Goal: Information Seeking & Learning: Learn about a topic

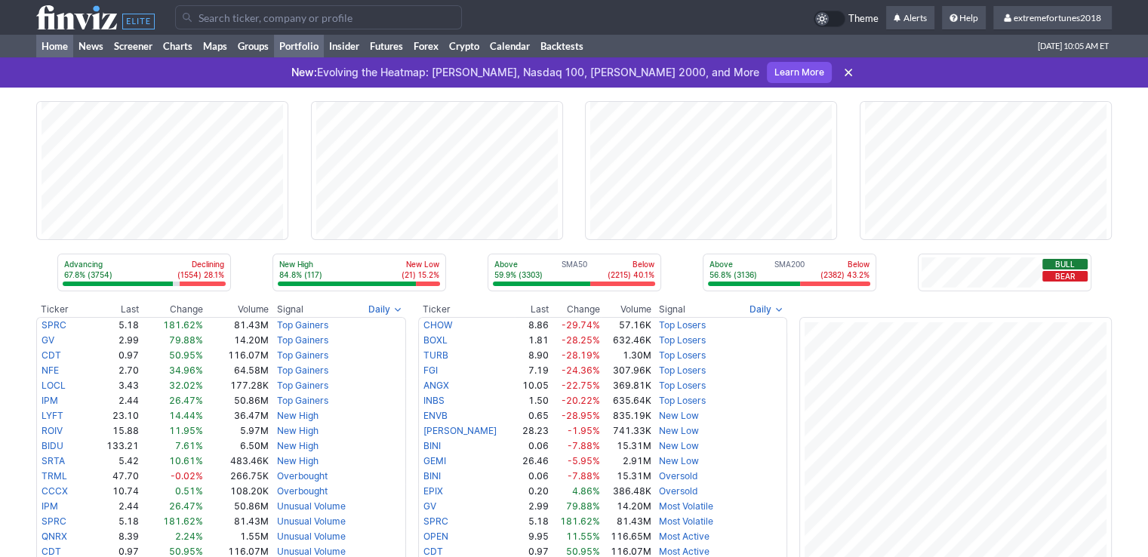
click at [311, 47] on link "Portfolio" at bounding box center [299, 46] width 50 height 23
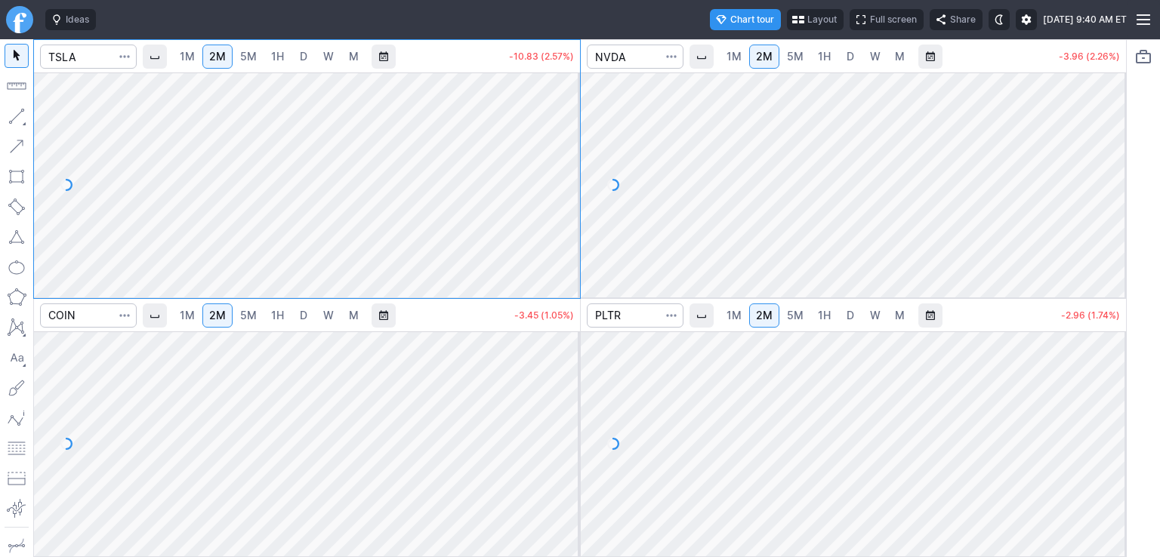
drag, startPoint x: 561, startPoint y: 124, endPoint x: 575, endPoint y: 146, distance: 25.8
click at [562, 146] on div at bounding box center [564, 181] width 32 height 187
drag, startPoint x: 1108, startPoint y: 87, endPoint x: 1102, endPoint y: 144, distance: 57.7
click at [1102, 144] on div at bounding box center [1110, 181] width 32 height 187
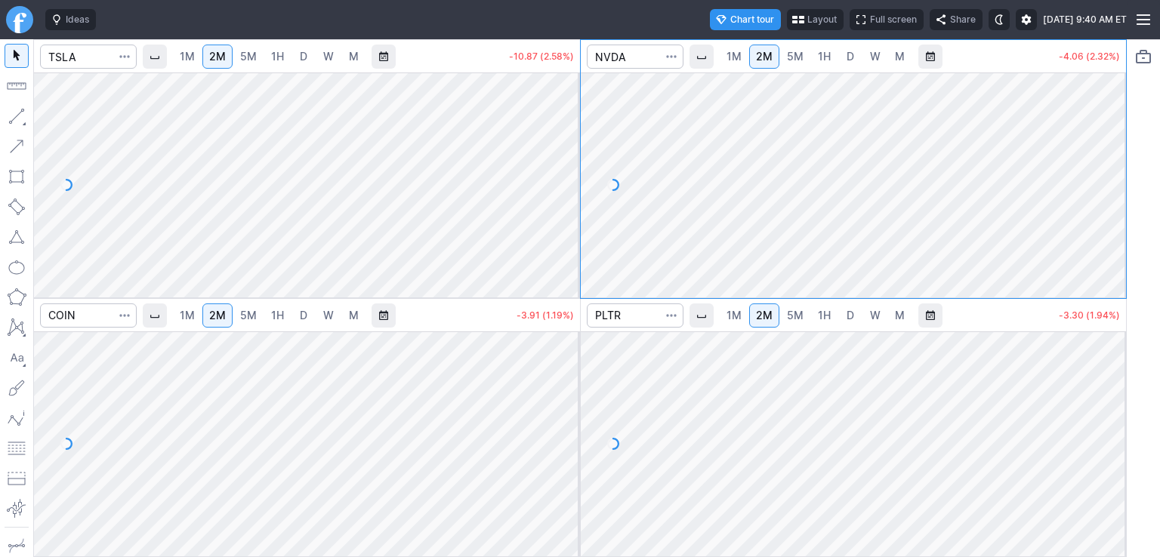
drag, startPoint x: 574, startPoint y: 357, endPoint x: 581, endPoint y: 393, distance: 36.9
click at [566, 399] on div at bounding box center [564, 440] width 32 height 187
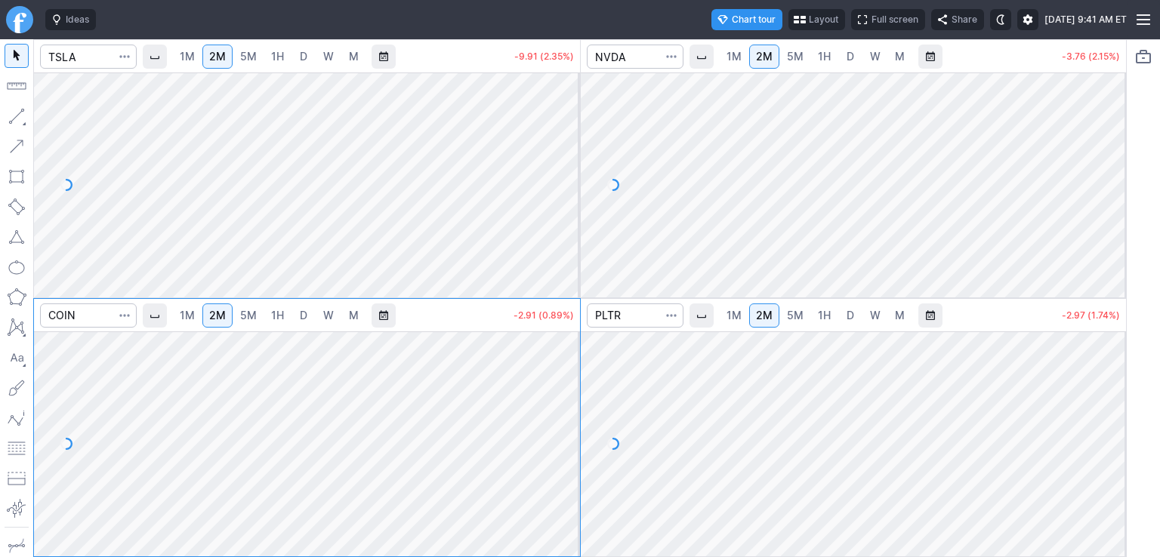
drag, startPoint x: 1099, startPoint y: 372, endPoint x: 1107, endPoint y: 411, distance: 40.0
click at [1107, 411] on div at bounding box center [1110, 440] width 32 height 187
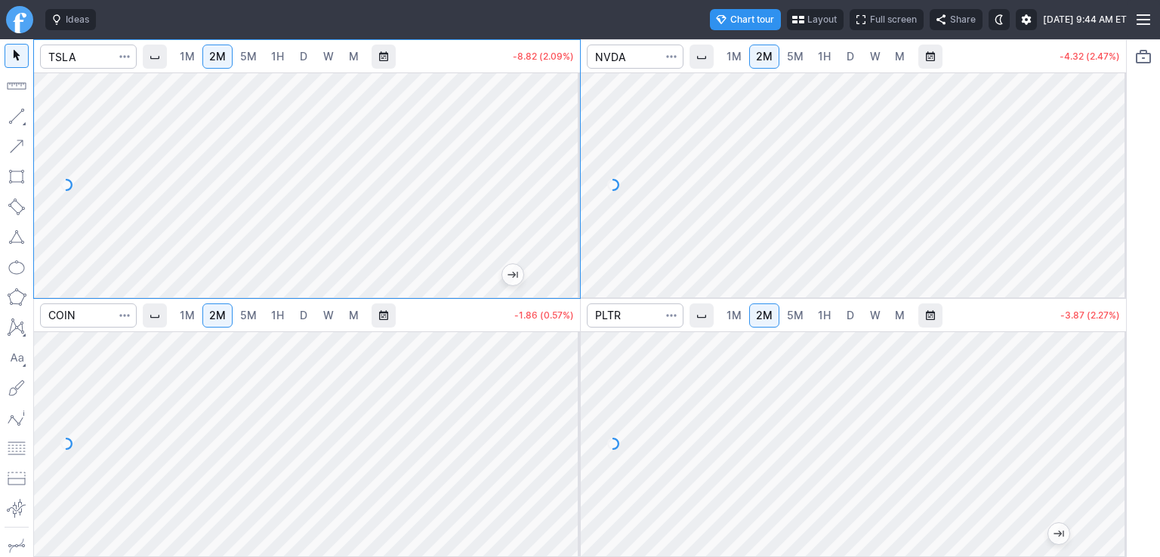
click at [796, 61] on span "5M" at bounding box center [795, 56] width 17 height 13
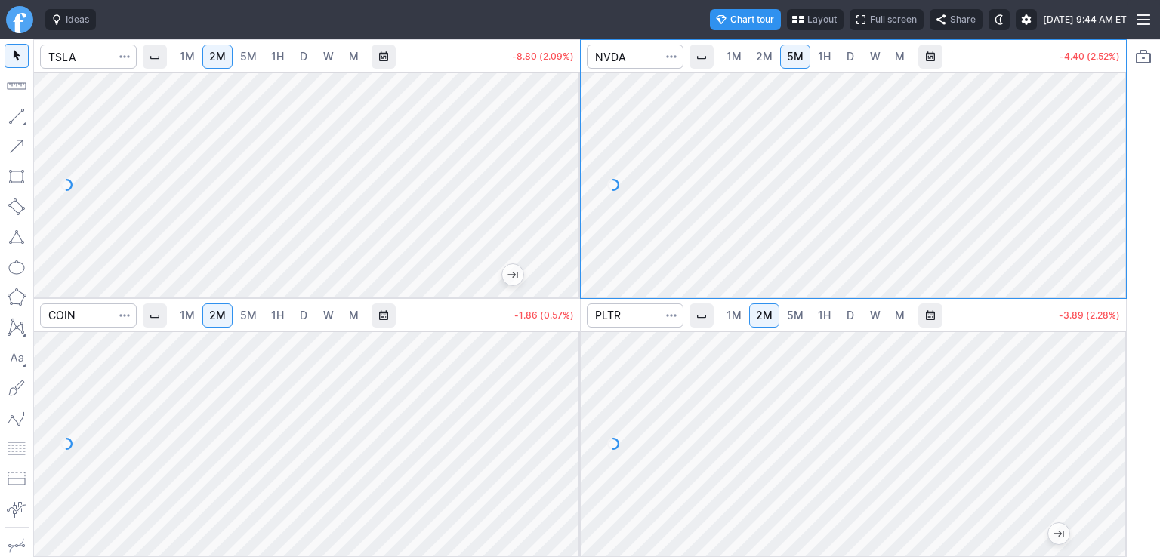
drag, startPoint x: 1111, startPoint y: 152, endPoint x: 1105, endPoint y: 174, distance: 23.4
click at [1105, 174] on div at bounding box center [1110, 181] width 32 height 187
click at [765, 60] on span "2M" at bounding box center [764, 56] width 17 height 13
drag, startPoint x: 1102, startPoint y: 112, endPoint x: 1109, endPoint y: 159, distance: 47.3
click at [1109, 159] on div at bounding box center [1110, 181] width 32 height 187
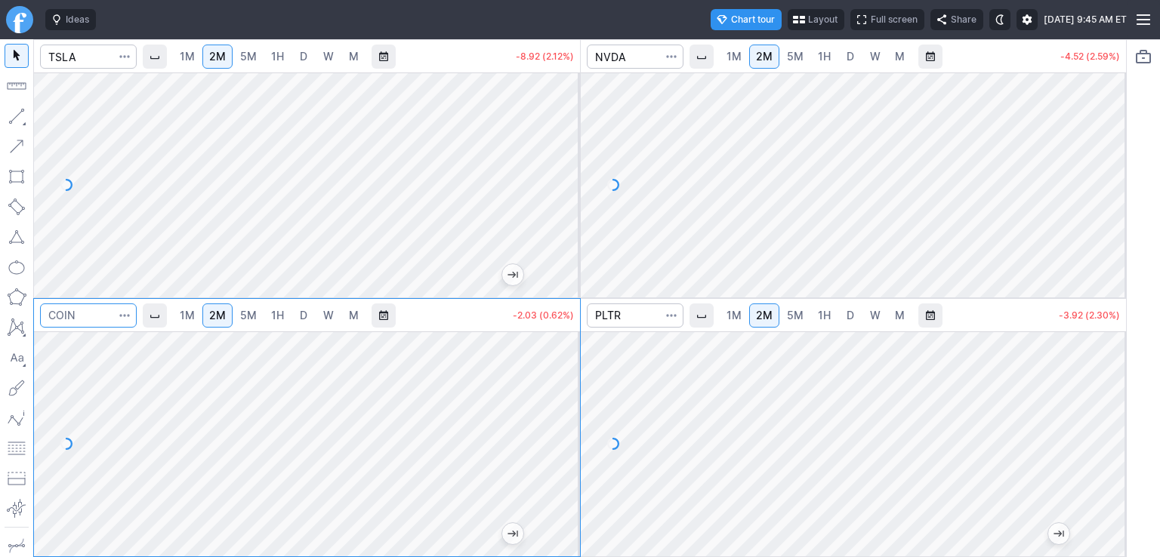
click at [75, 319] on input "Search" at bounding box center [88, 315] width 97 height 24
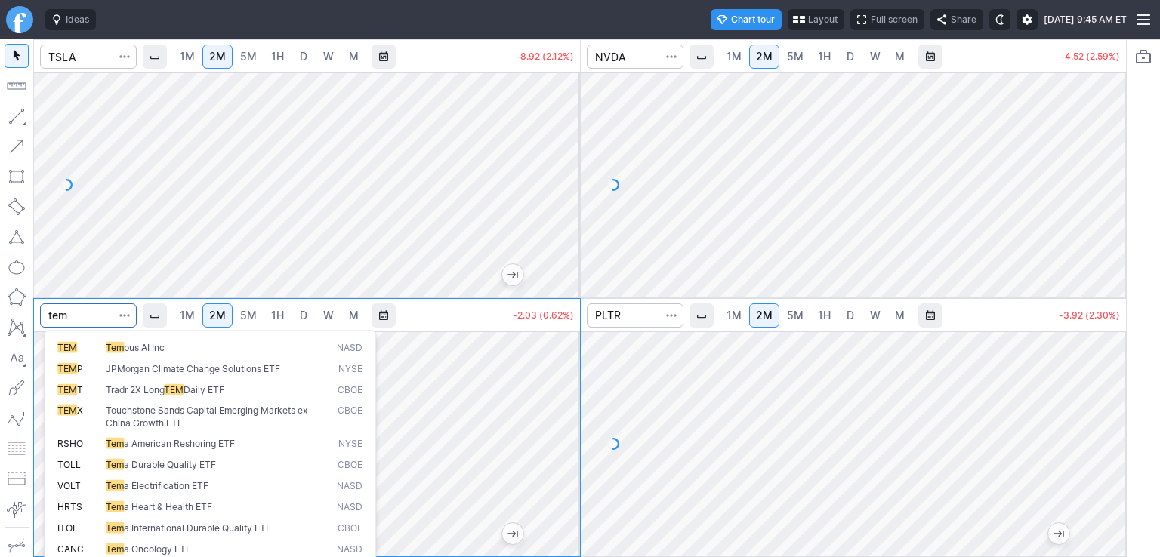
type input "tem"
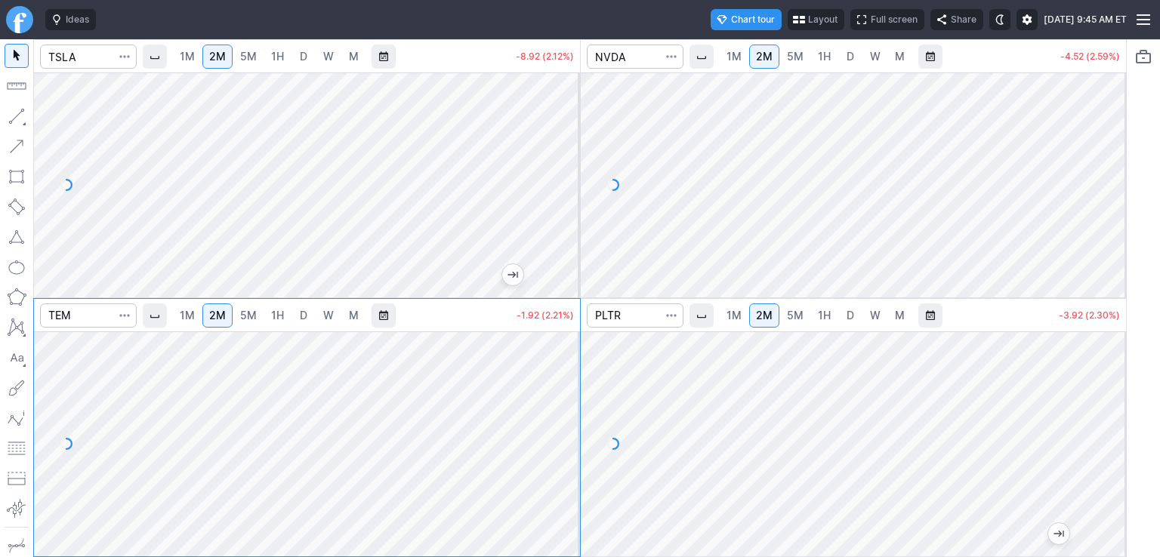
drag, startPoint x: 565, startPoint y: 366, endPoint x: 559, endPoint y: 445, distance: 78.7
click at [559, 445] on div at bounding box center [564, 440] width 32 height 187
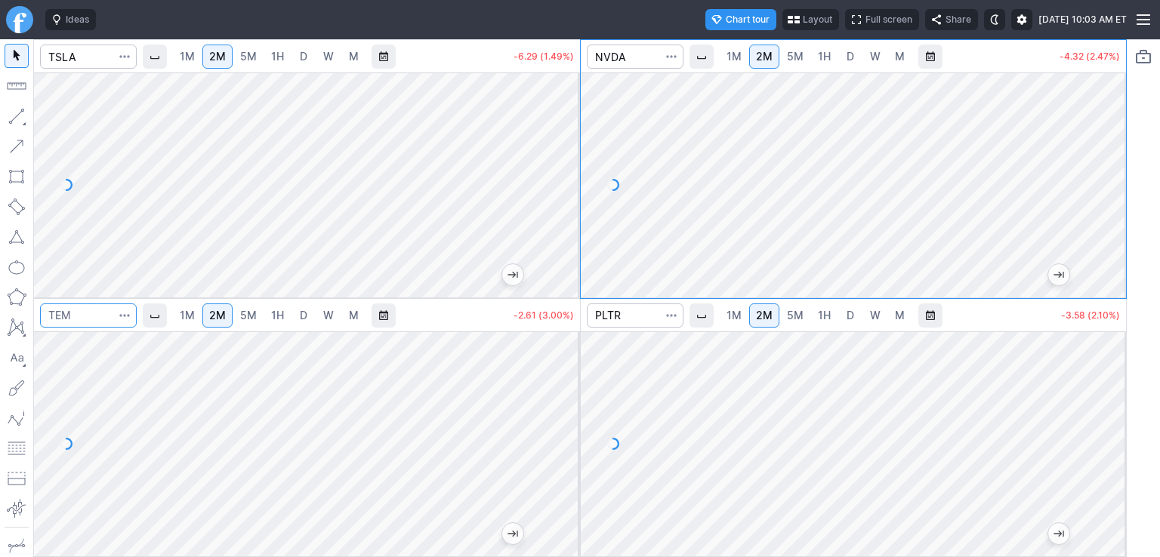
click at [100, 321] on input "Search" at bounding box center [88, 315] width 97 height 24
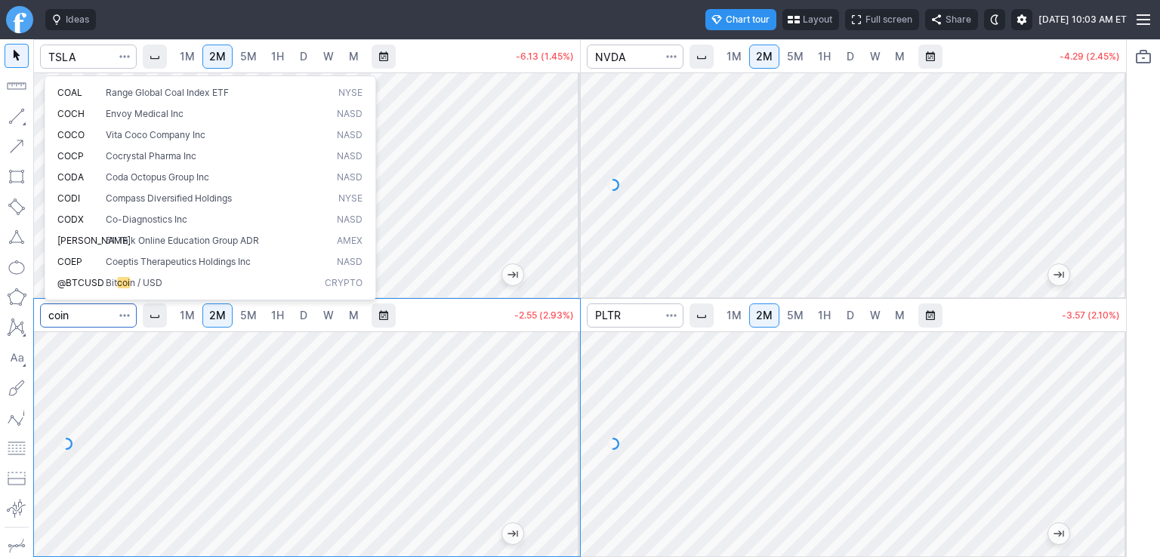
type input "coin"
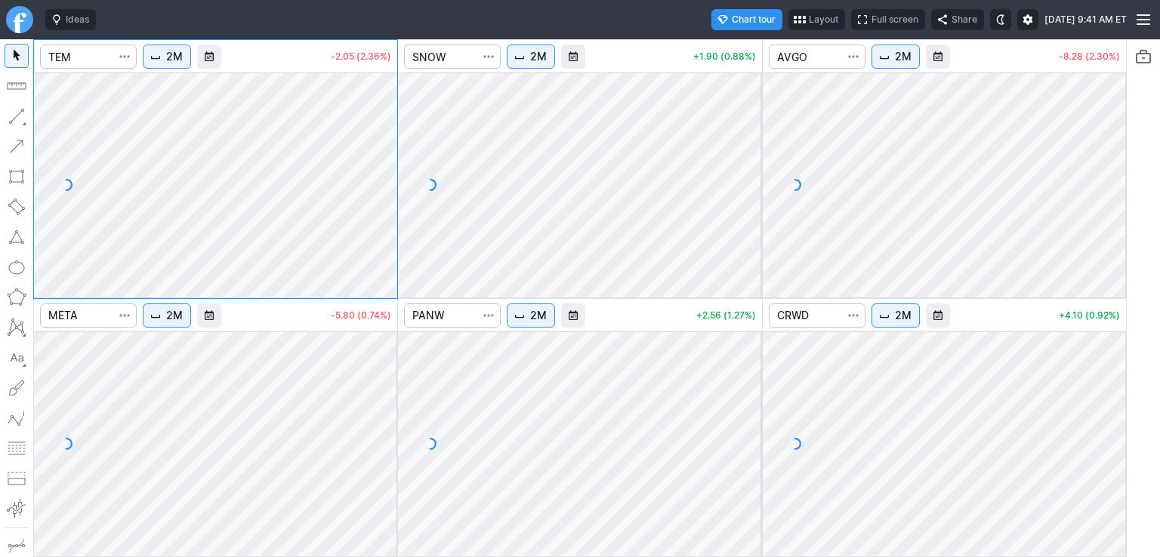
drag, startPoint x: 371, startPoint y: 91, endPoint x: 380, endPoint y: 145, distance: 54.4
click at [380, 145] on div at bounding box center [381, 181] width 32 height 187
drag, startPoint x: 752, startPoint y: 106, endPoint x: 760, endPoint y: 186, distance: 79.7
click at [760, 186] on div at bounding box center [746, 181] width 32 height 187
drag, startPoint x: 380, startPoint y: 350, endPoint x: 386, endPoint y: 422, distance: 71.9
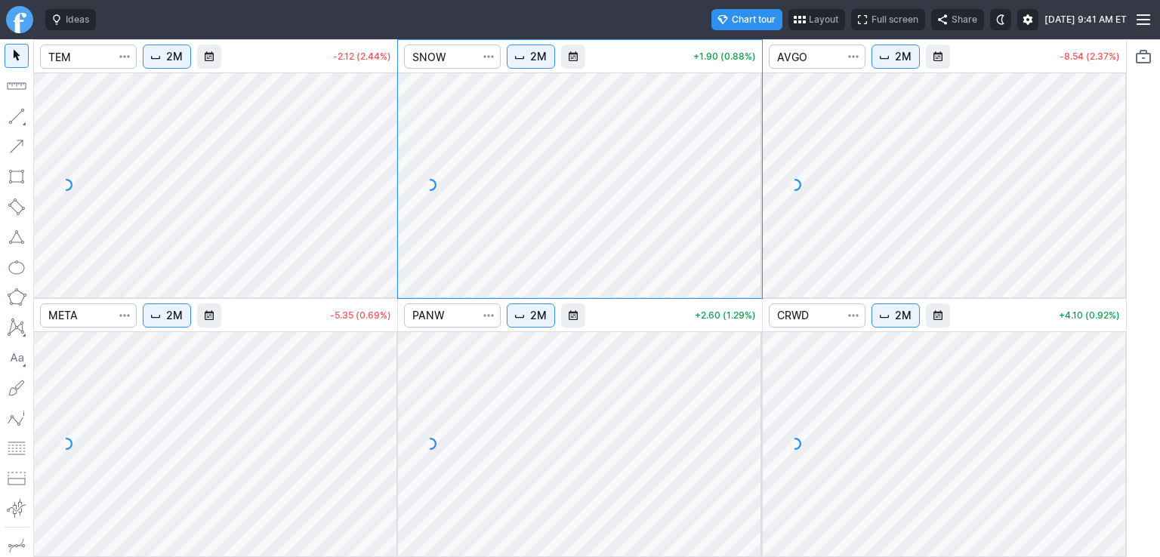
click at [382, 424] on div at bounding box center [381, 440] width 32 height 187
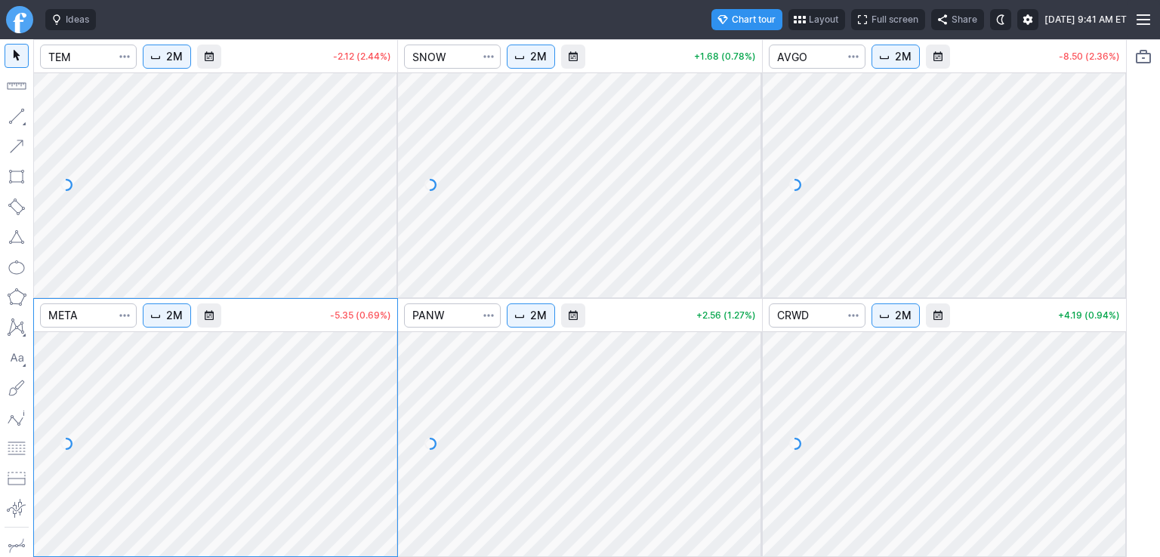
drag, startPoint x: 741, startPoint y: 359, endPoint x: 749, endPoint y: 424, distance: 65.4
click at [744, 429] on div at bounding box center [746, 440] width 32 height 187
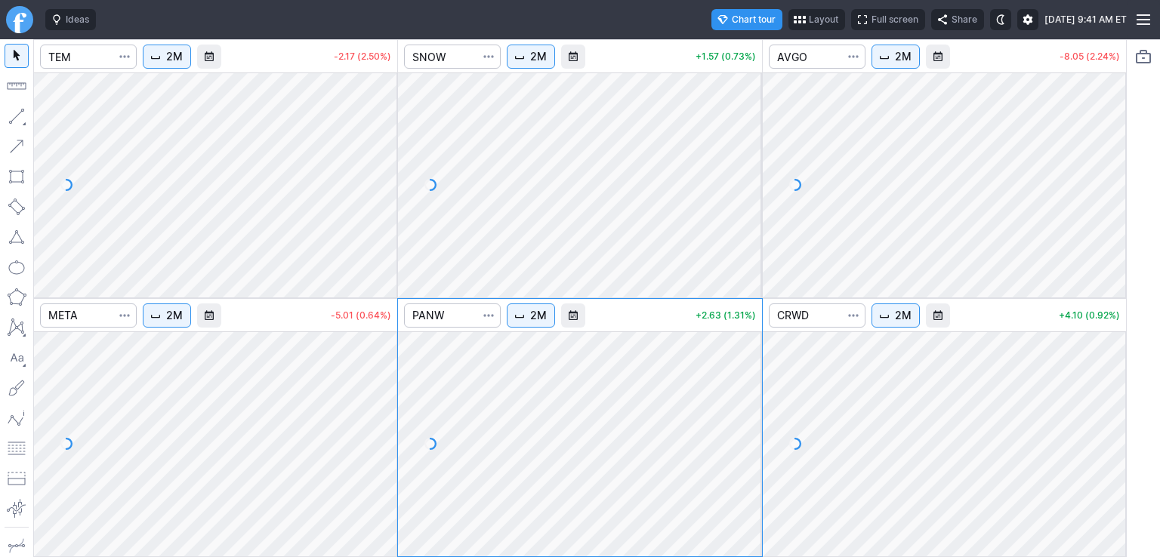
drag, startPoint x: 1115, startPoint y: 369, endPoint x: 1117, endPoint y: 432, distance: 62.7
click at [1117, 439] on div at bounding box center [1110, 440] width 32 height 187
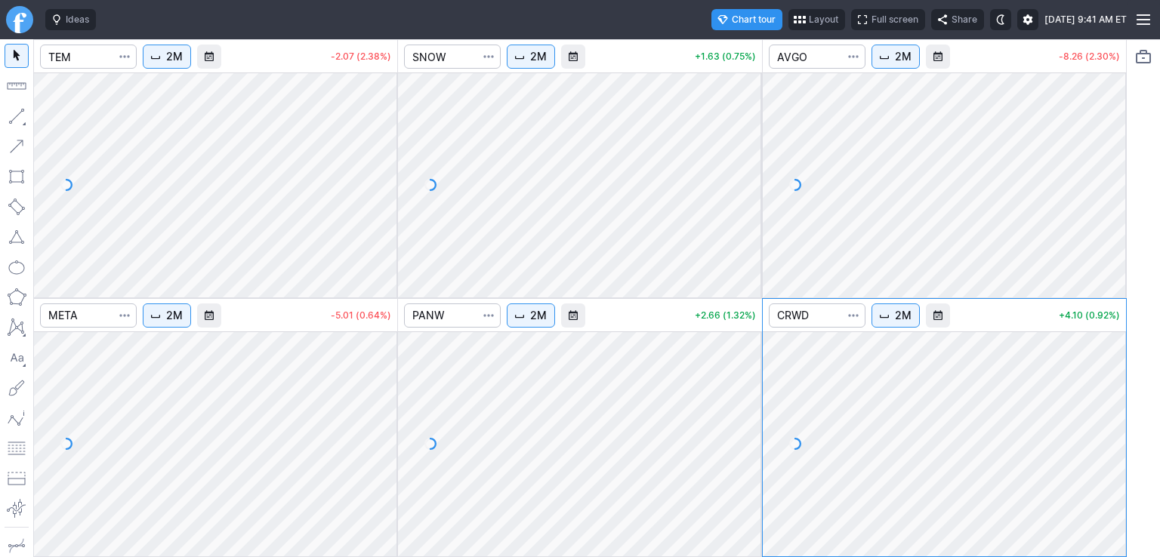
drag, startPoint x: 1112, startPoint y: 113, endPoint x: 1109, endPoint y: 180, distance: 66.5
click at [1109, 180] on div at bounding box center [1110, 181] width 32 height 187
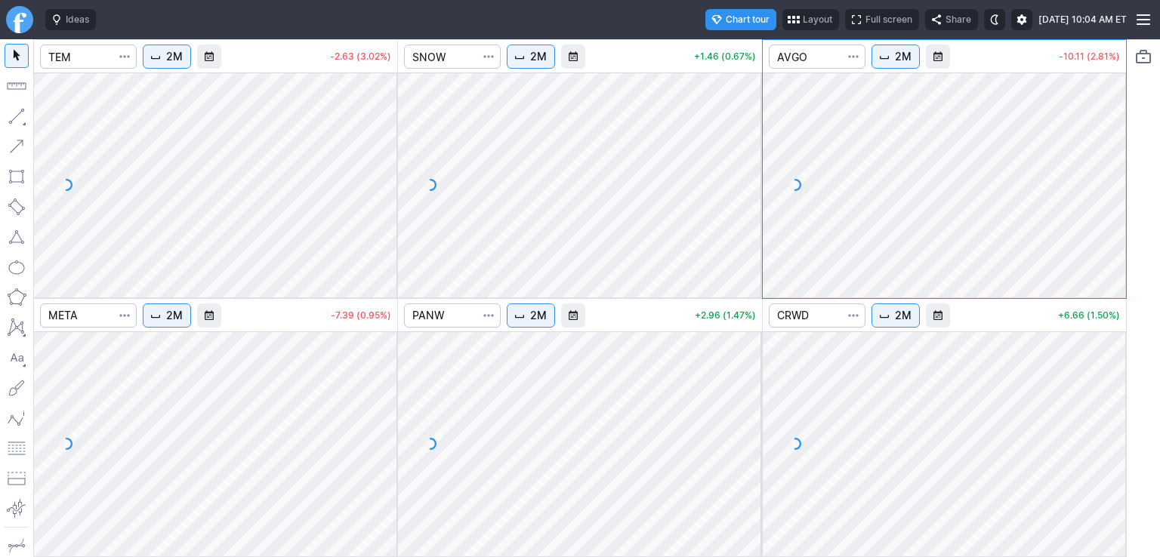
drag, startPoint x: 1110, startPoint y: 351, endPoint x: 1111, endPoint y: 432, distance: 80.8
click at [1111, 432] on div at bounding box center [1110, 440] width 32 height 187
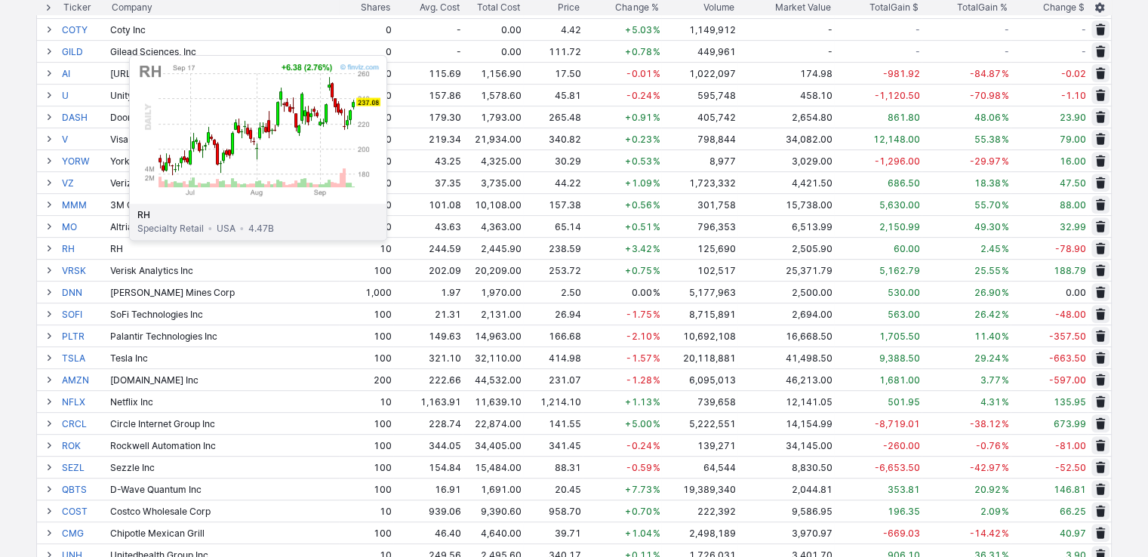
scroll to position [679, 0]
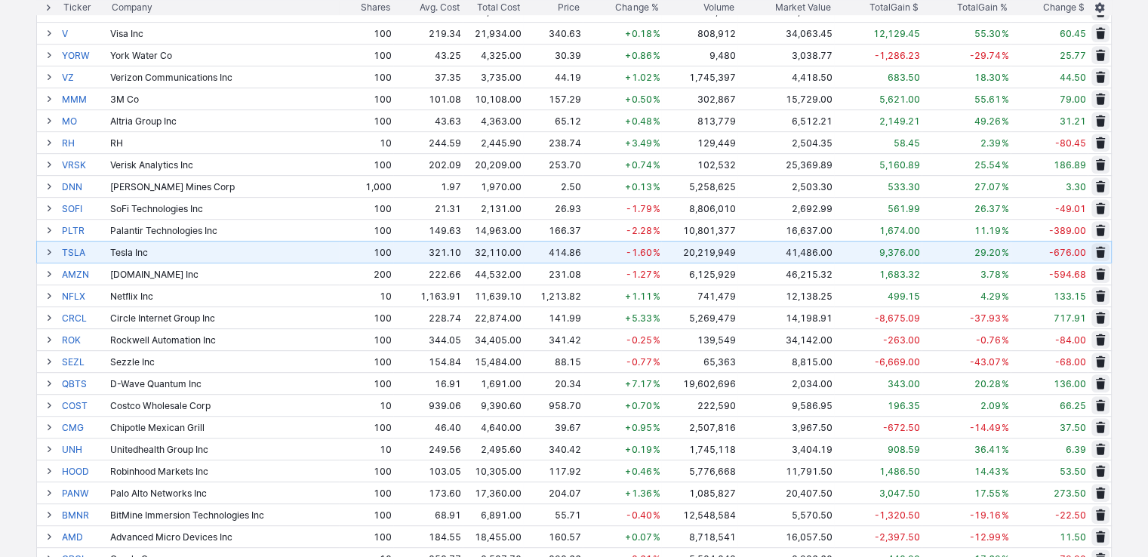
click at [48, 252] on span at bounding box center [49, 252] width 9 height 12
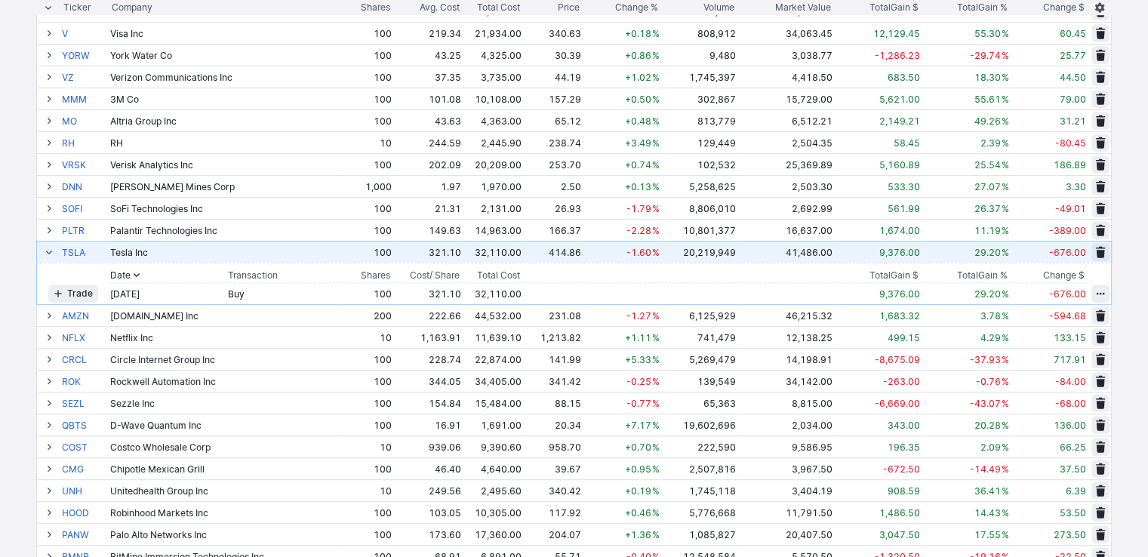
click at [48, 252] on span at bounding box center [49, 252] width 9 height 12
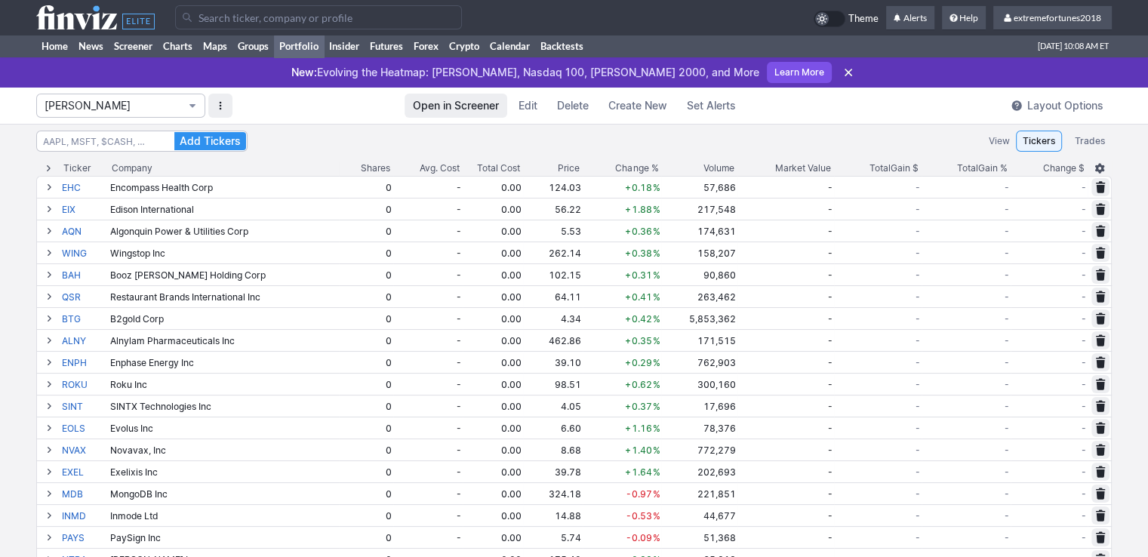
click at [124, 116] on button "Isabel_Watch" at bounding box center [120, 106] width 169 height 24
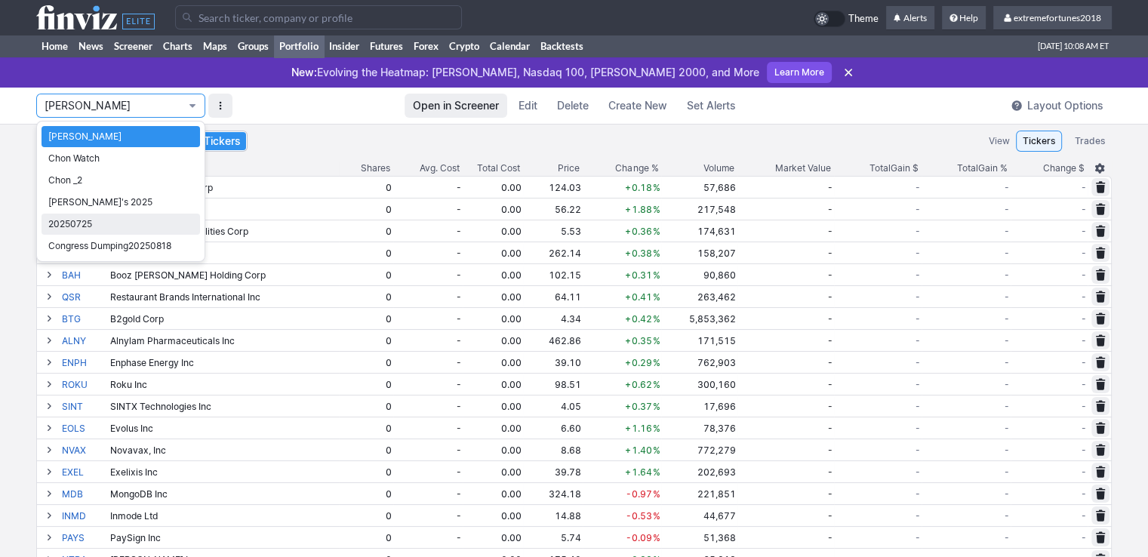
click at [112, 219] on span "20250725" at bounding box center [120, 224] width 145 height 15
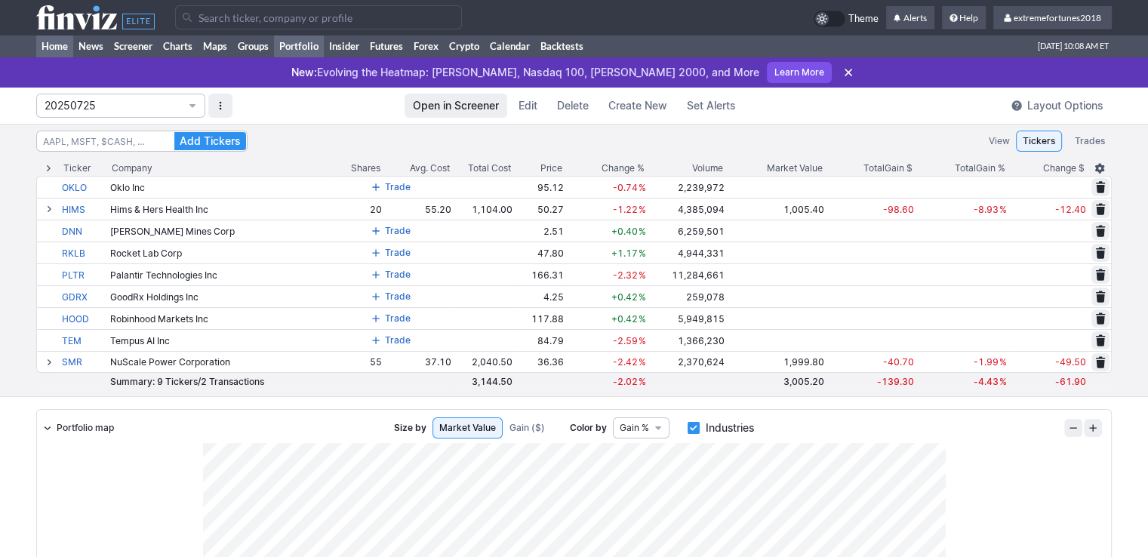
click at [51, 46] on link "Home" at bounding box center [54, 46] width 37 height 23
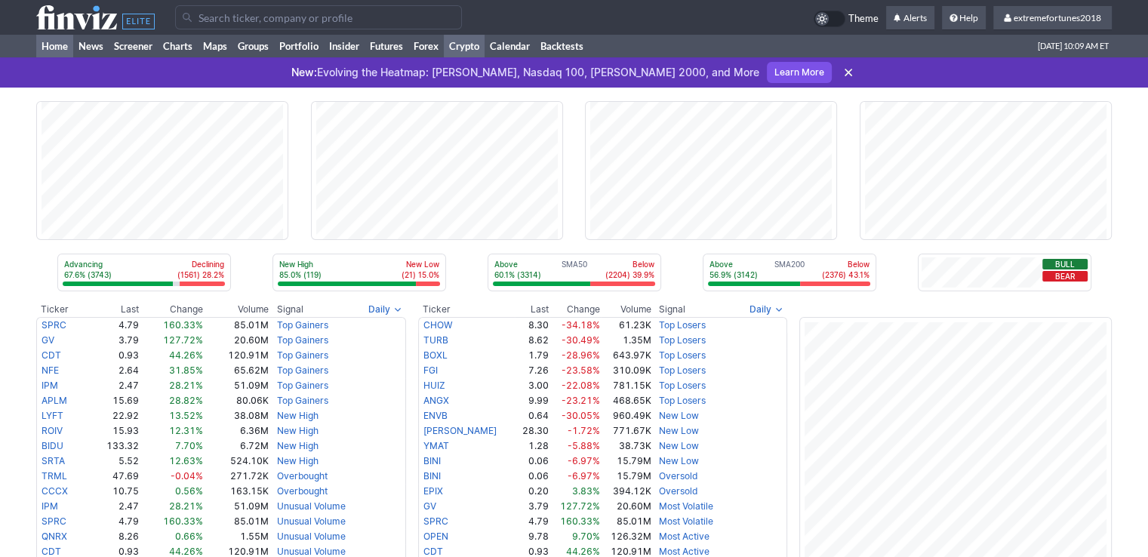
click at [464, 52] on link "Crypto" at bounding box center [464, 46] width 41 height 23
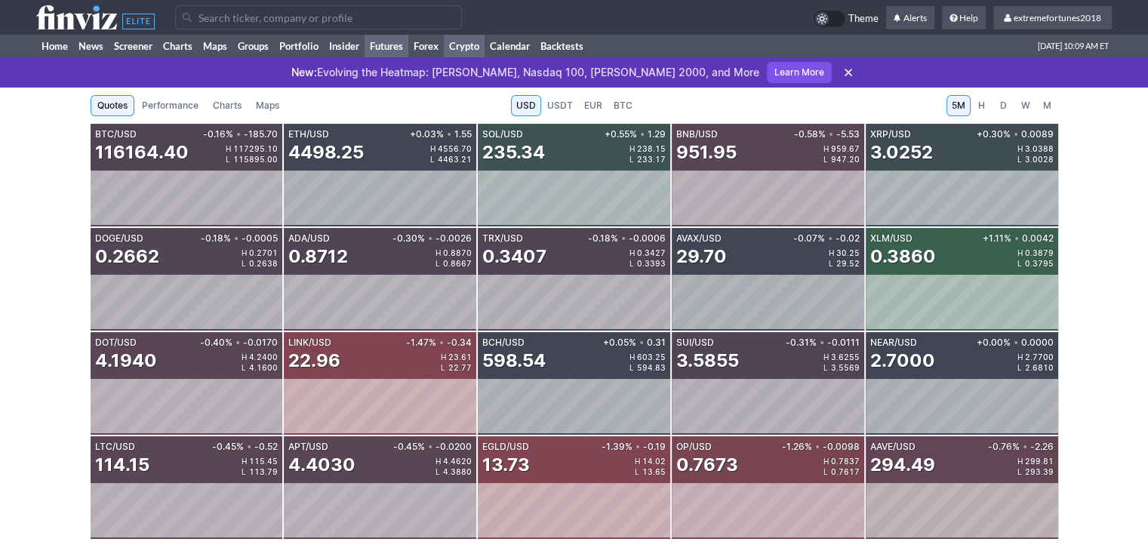
click at [393, 47] on link "Futures" at bounding box center [387, 46] width 44 height 23
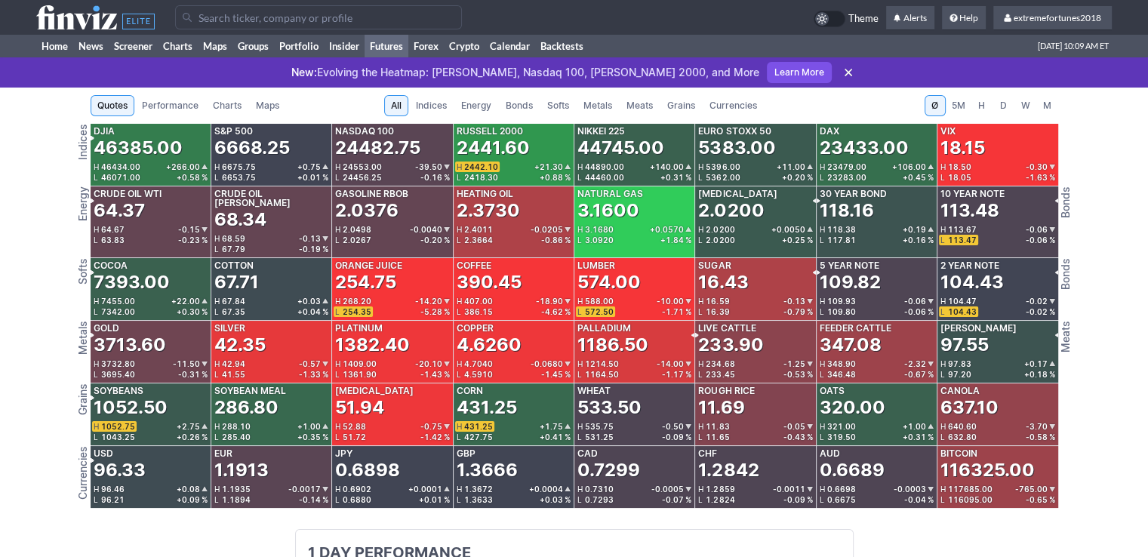
click at [732, 109] on span "Currencies" at bounding box center [734, 105] width 48 height 15
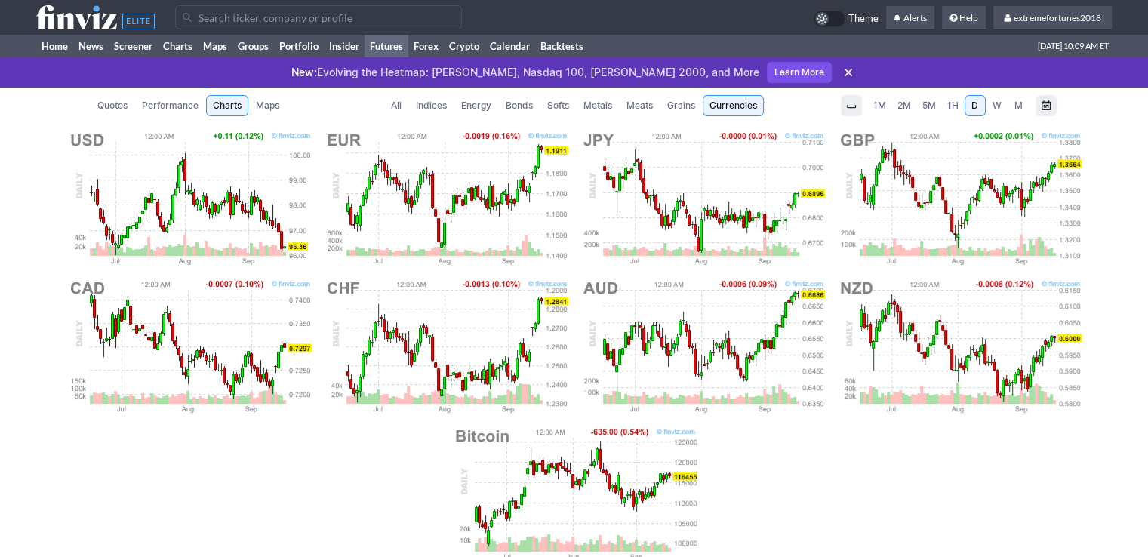
click at [595, 106] on span "Metals" at bounding box center [598, 105] width 29 height 15
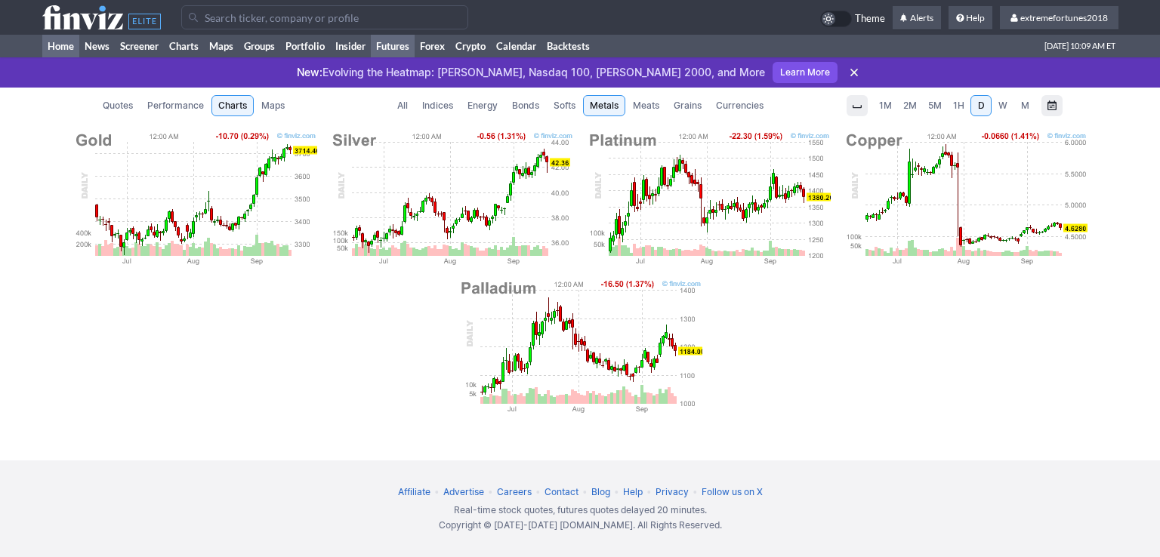
click at [61, 46] on link "Home" at bounding box center [60, 46] width 37 height 23
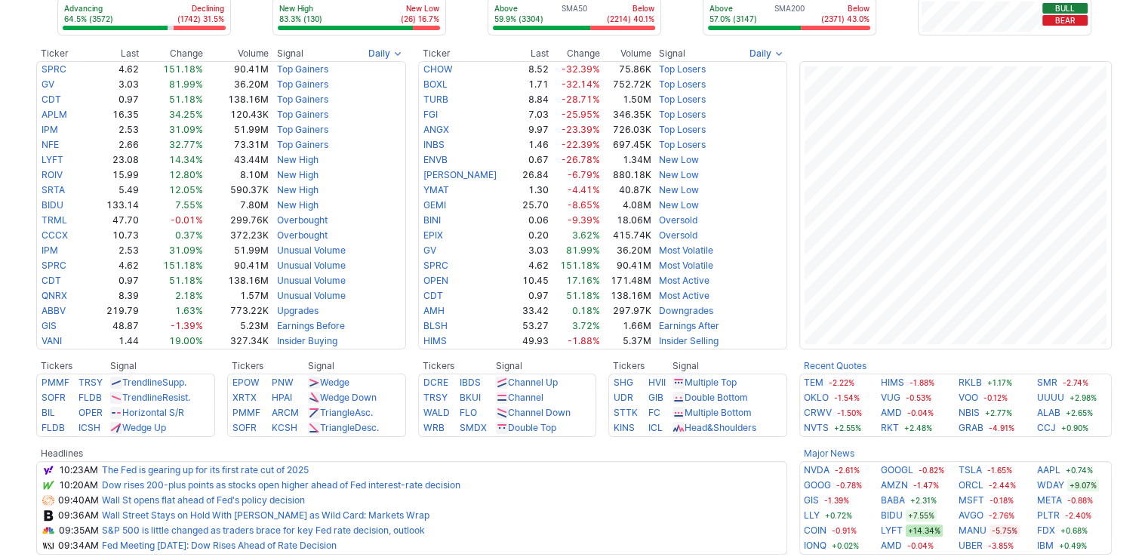
scroll to position [302, 0]
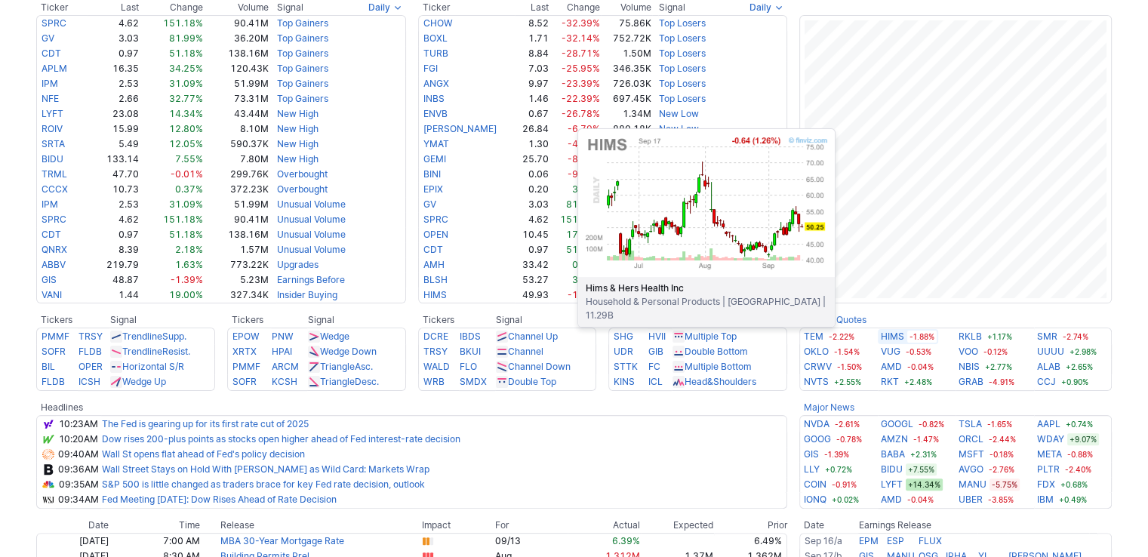
click at [901, 336] on link "HIMS" at bounding box center [892, 336] width 23 height 15
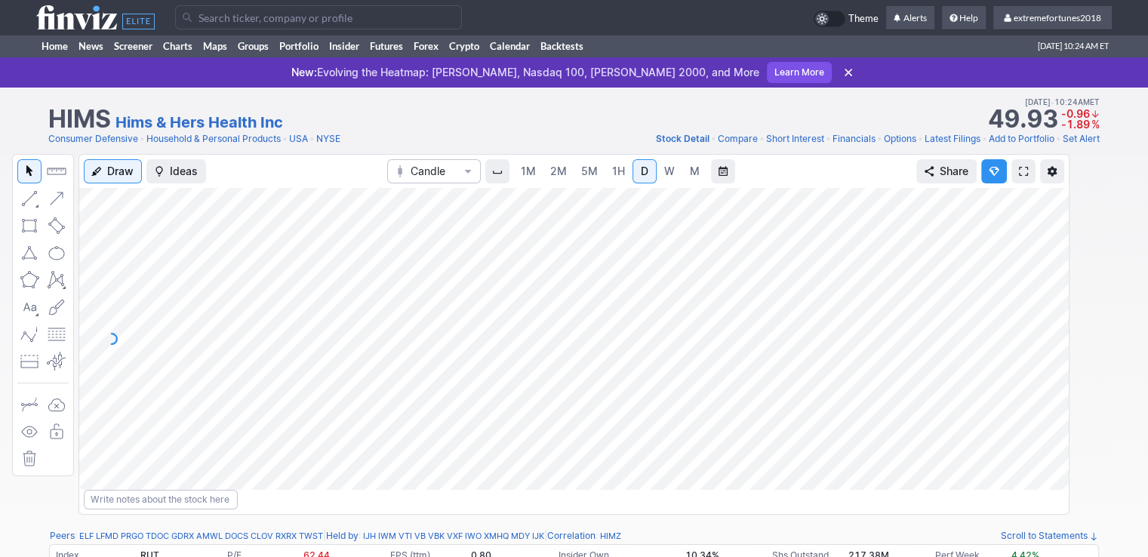
click at [581, 172] on span "5M" at bounding box center [589, 171] width 17 height 13
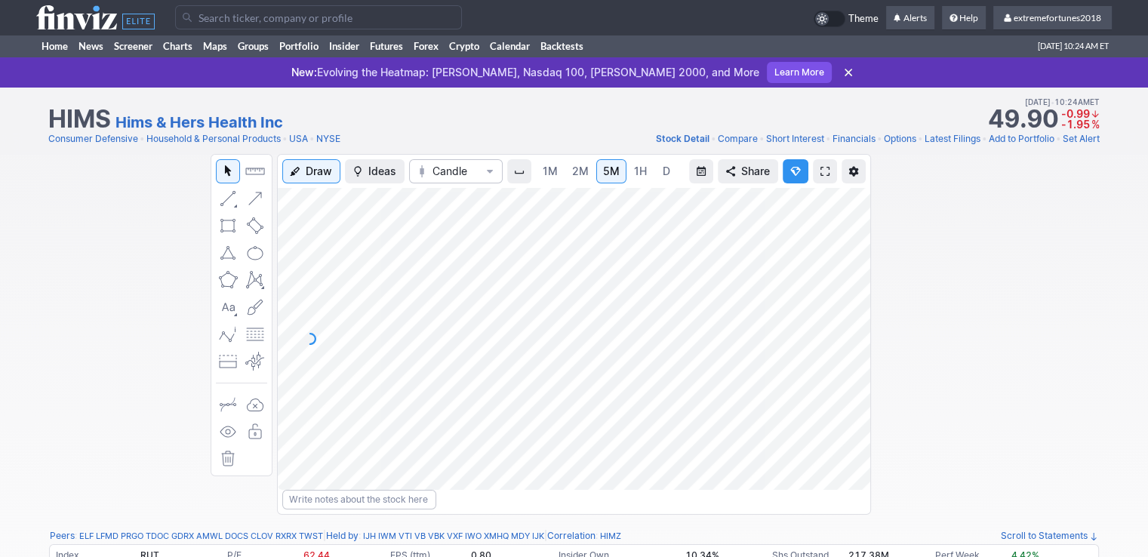
click at [551, 174] on span "1M" at bounding box center [550, 171] width 15 height 13
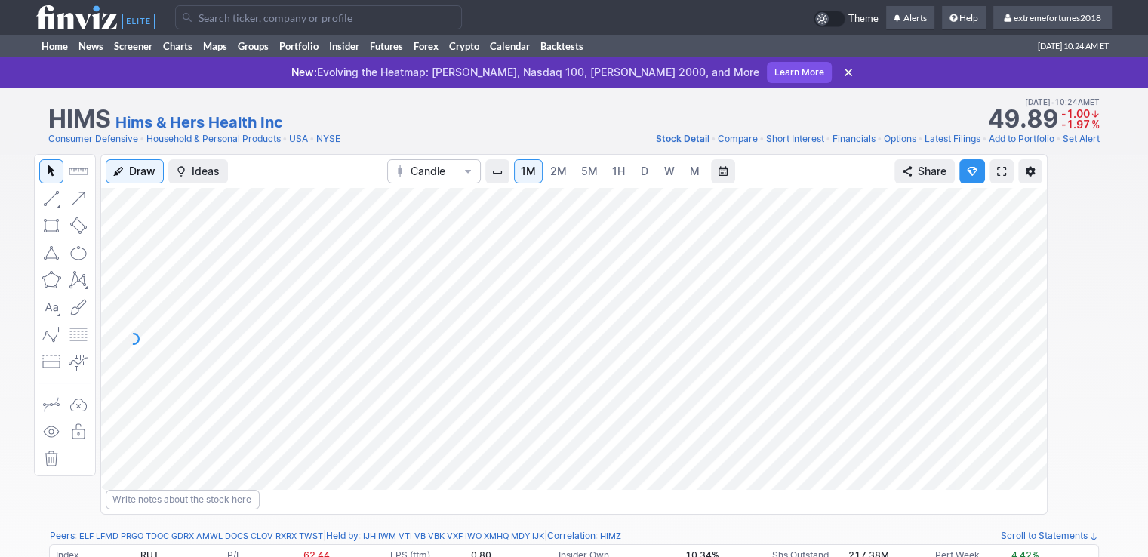
click at [612, 173] on span "1H" at bounding box center [618, 171] width 13 height 13
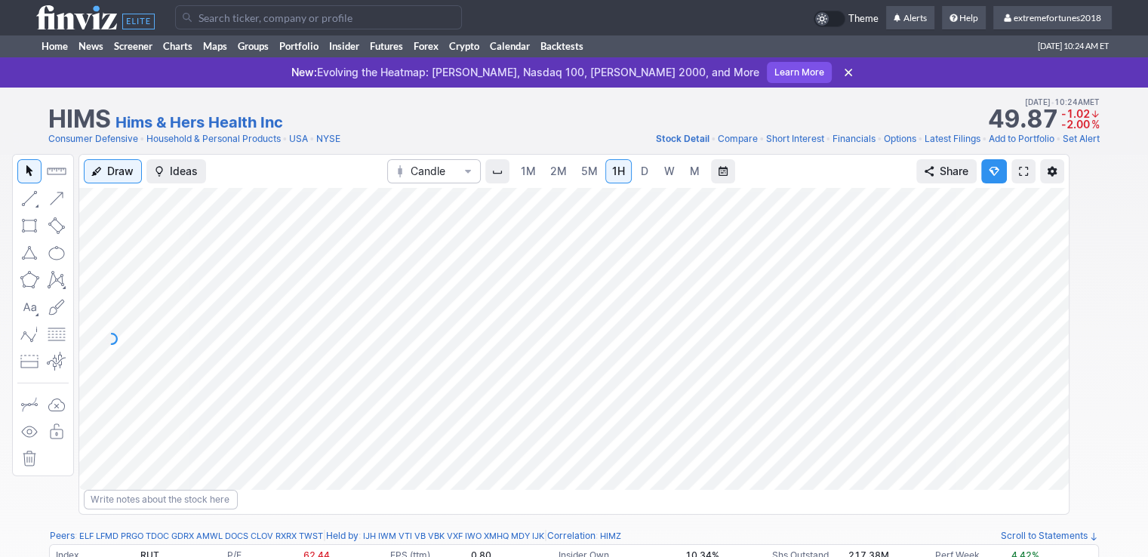
click at [641, 168] on span "D" at bounding box center [645, 171] width 8 height 13
